Goal: Transaction & Acquisition: Obtain resource

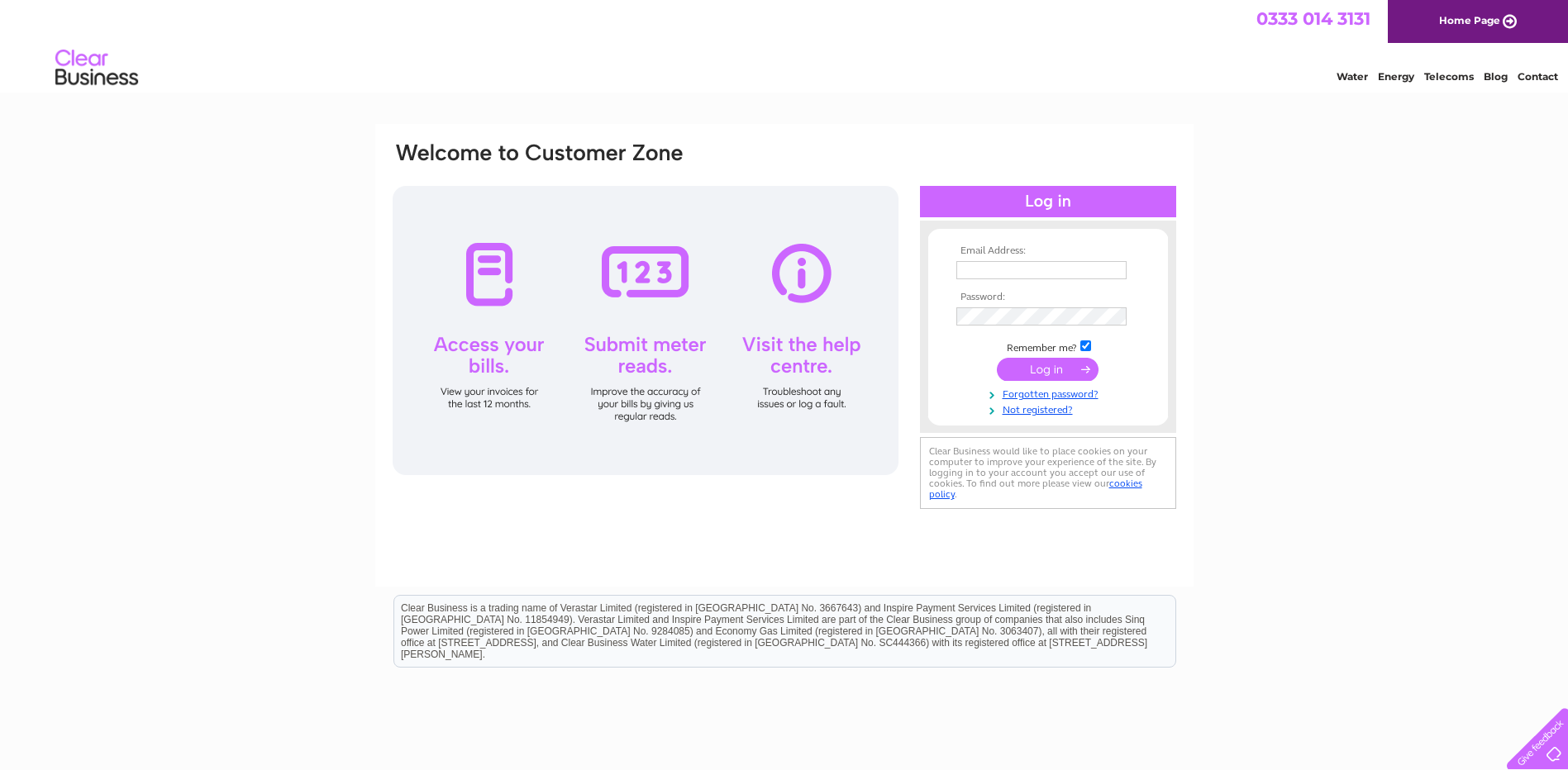
type input "rory-macdonalds@msn.com"
click at [1055, 367] on input "submit" at bounding box center [1047, 370] width 102 height 23
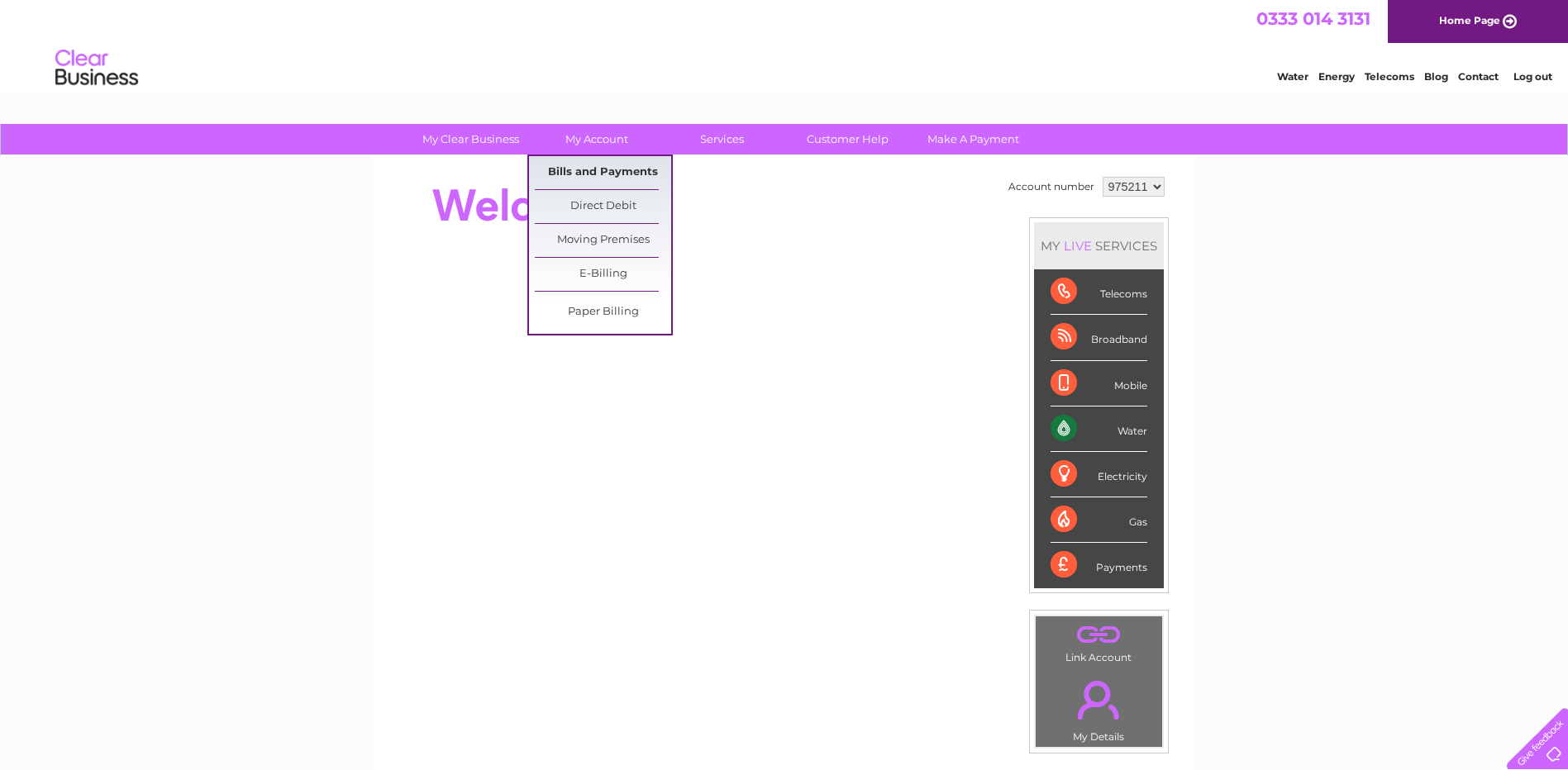
click at [602, 172] on link "Bills and Payments" at bounding box center [602, 172] width 137 height 33
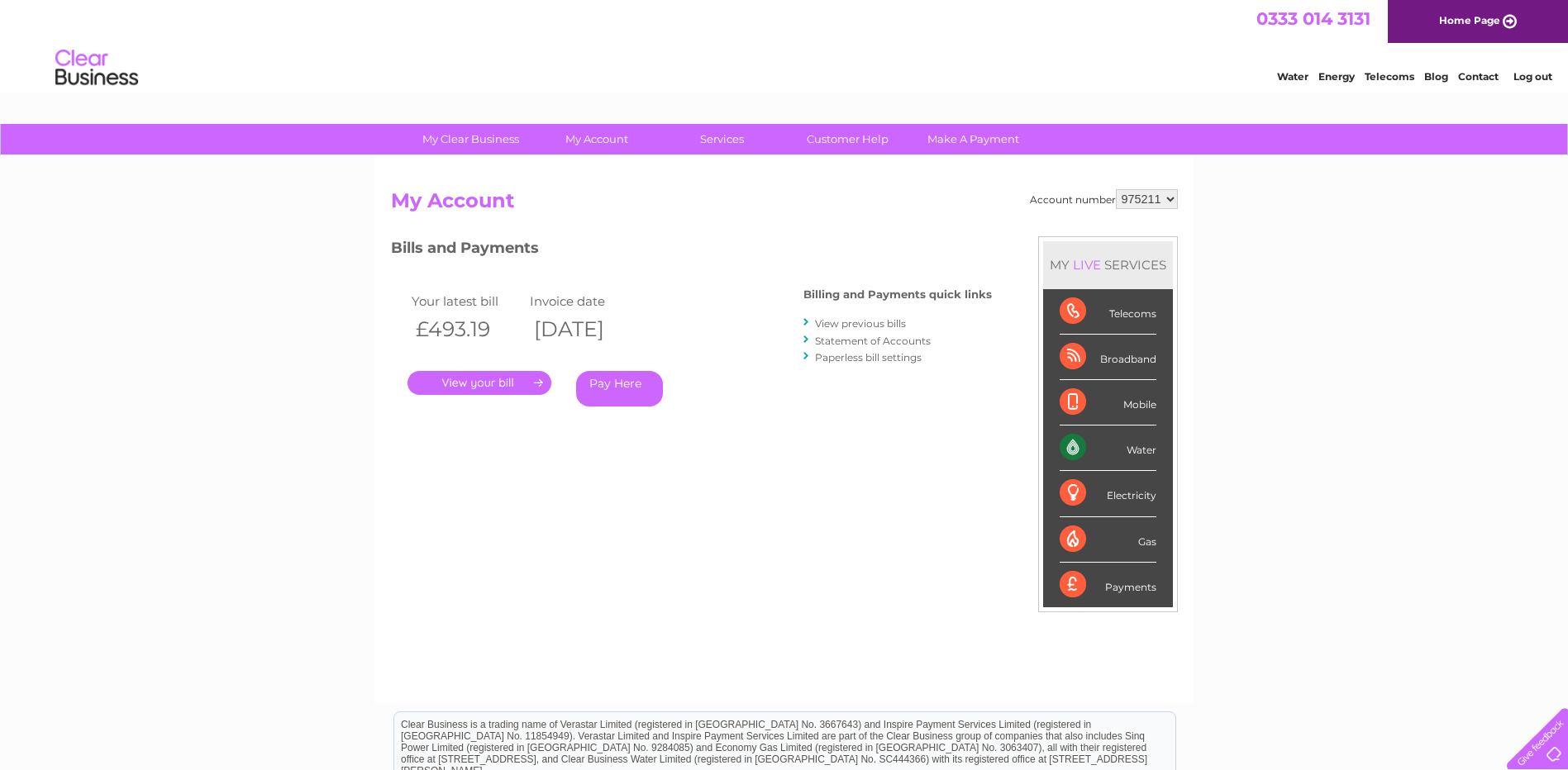
click at [467, 377] on link "." at bounding box center [479, 383] width 144 height 24
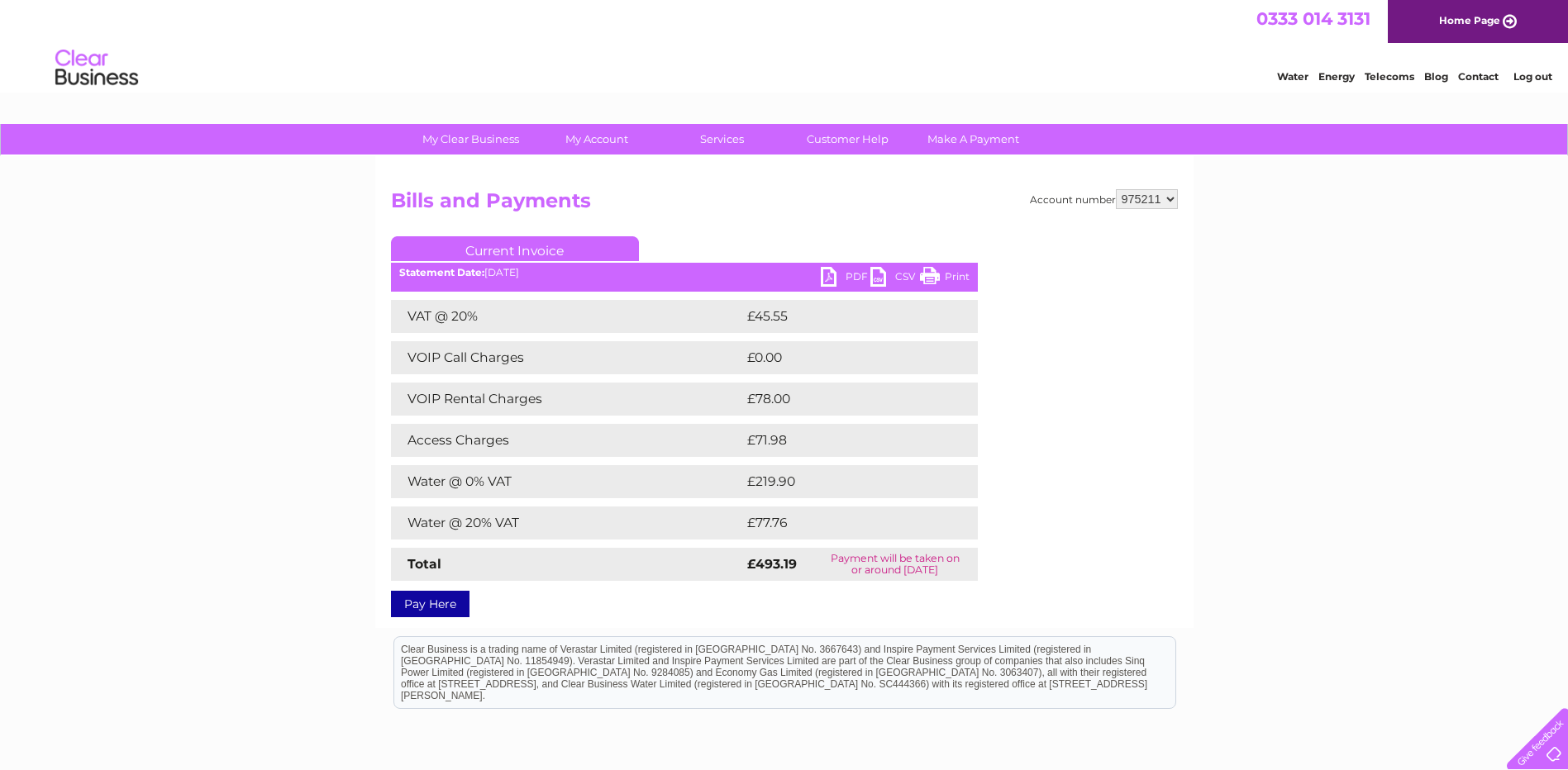
click at [845, 275] on link "PDF" at bounding box center [845, 279] width 49 height 24
